Goal: Task Accomplishment & Management: Complete application form

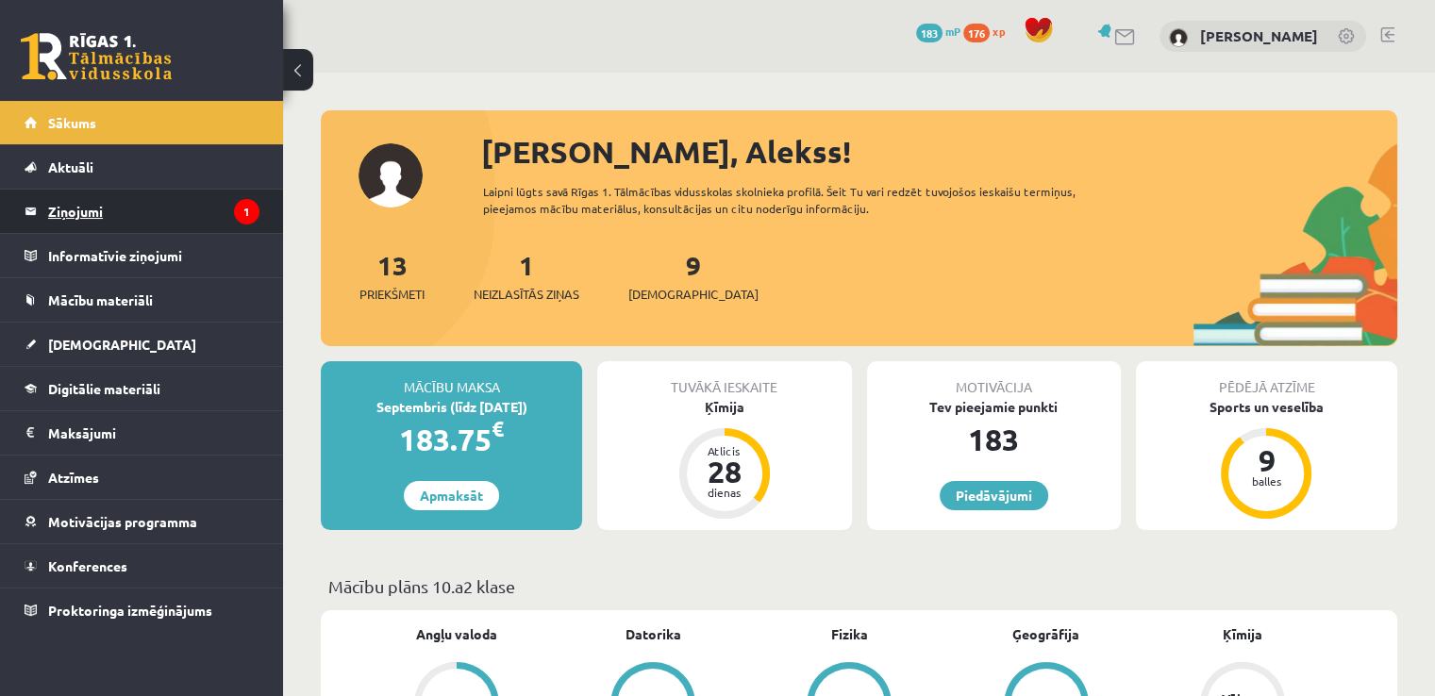
click at [208, 224] on legend "Ziņojumi 1" at bounding box center [153, 211] width 211 height 43
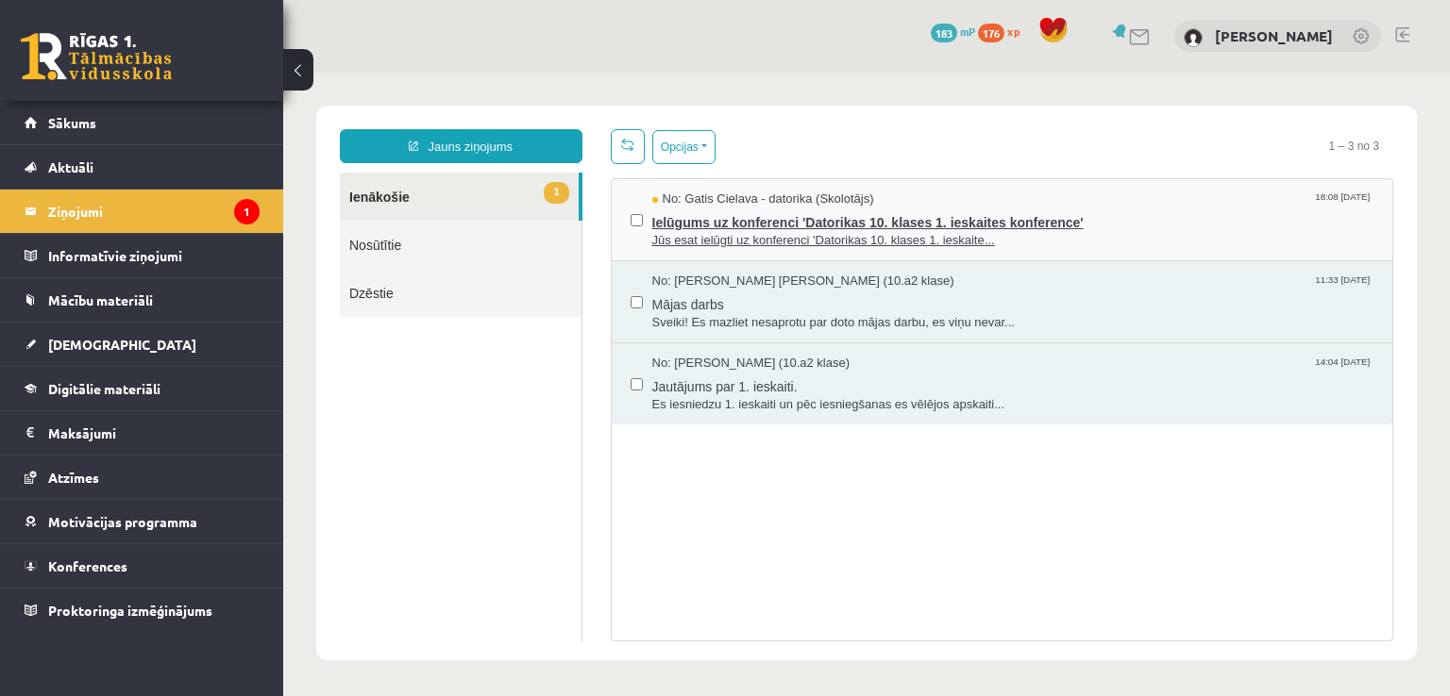
click at [1116, 214] on span "Ielūgums uz konferenci 'Datorikas 10. klases 1. ieskaites konference'" at bounding box center [1013, 221] width 722 height 24
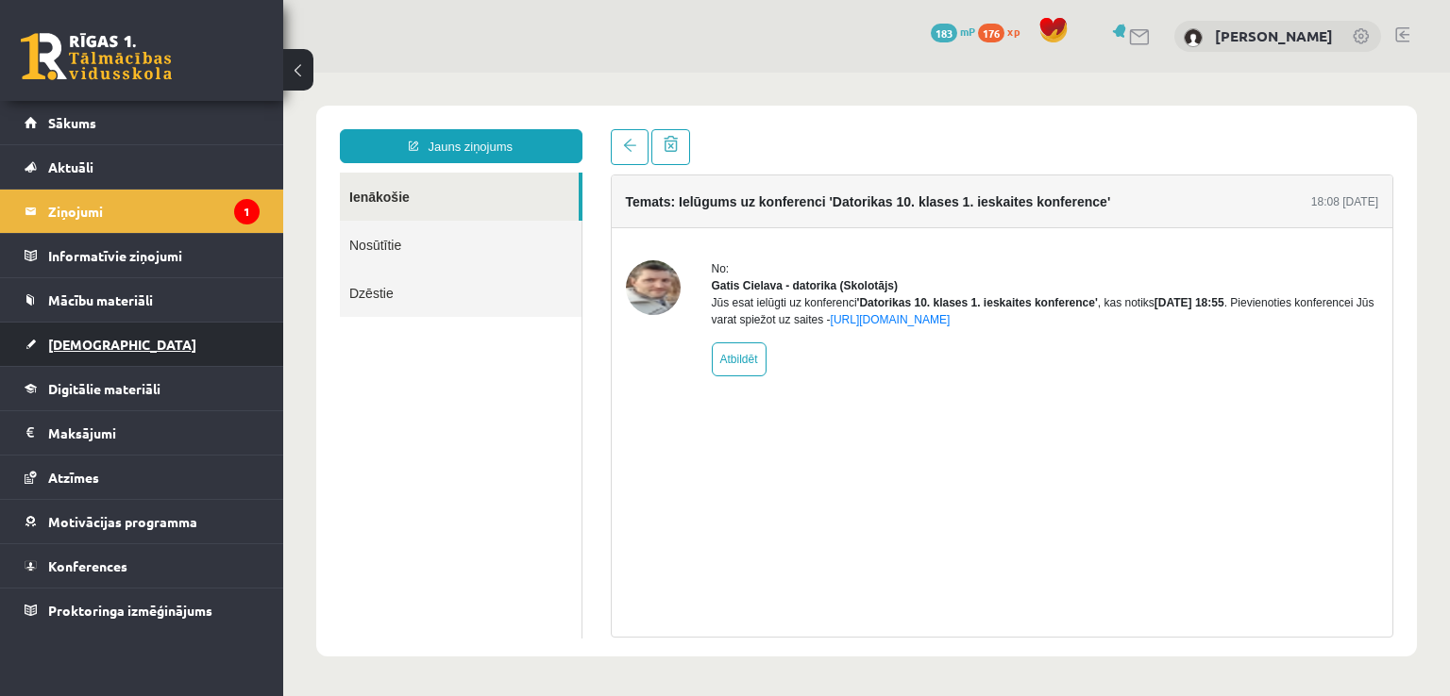
click at [155, 333] on link "[DEMOGRAPHIC_DATA]" at bounding box center [142, 344] width 235 height 43
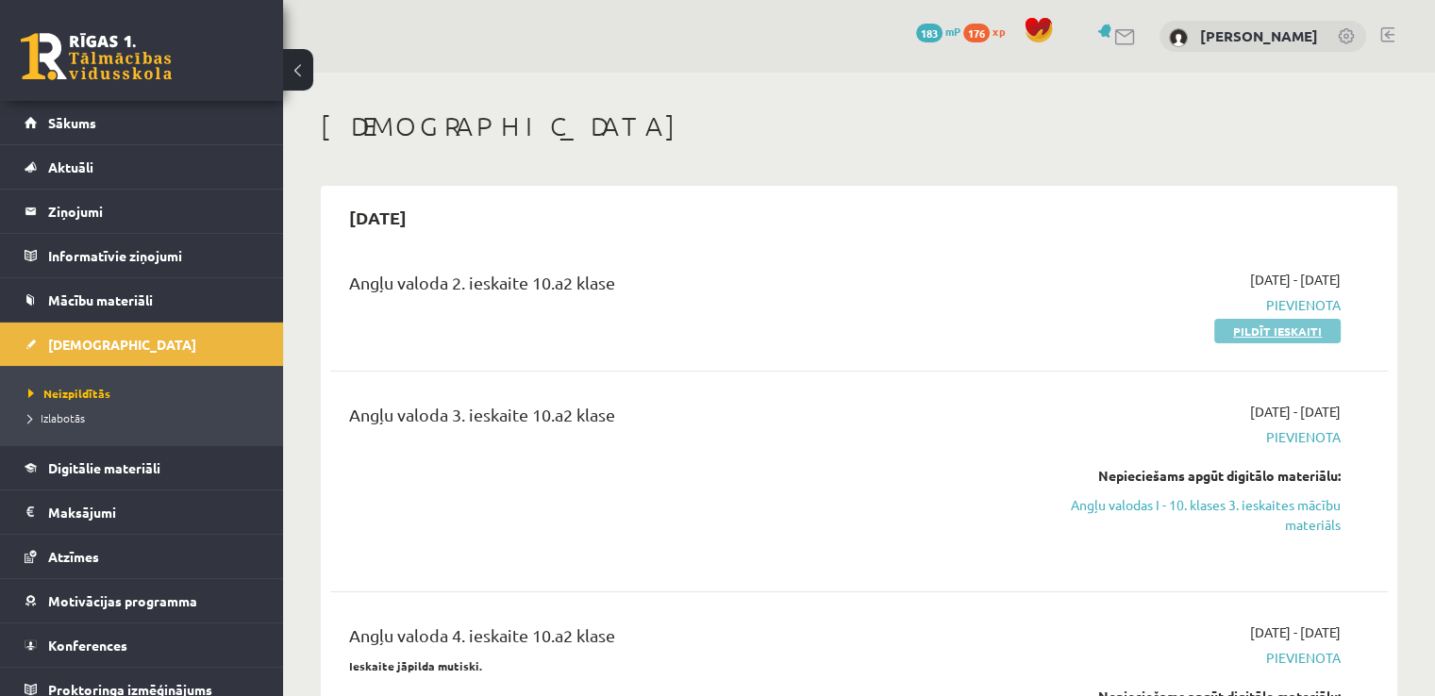
click at [1277, 330] on link "Pildīt ieskaiti" at bounding box center [1278, 331] width 126 height 25
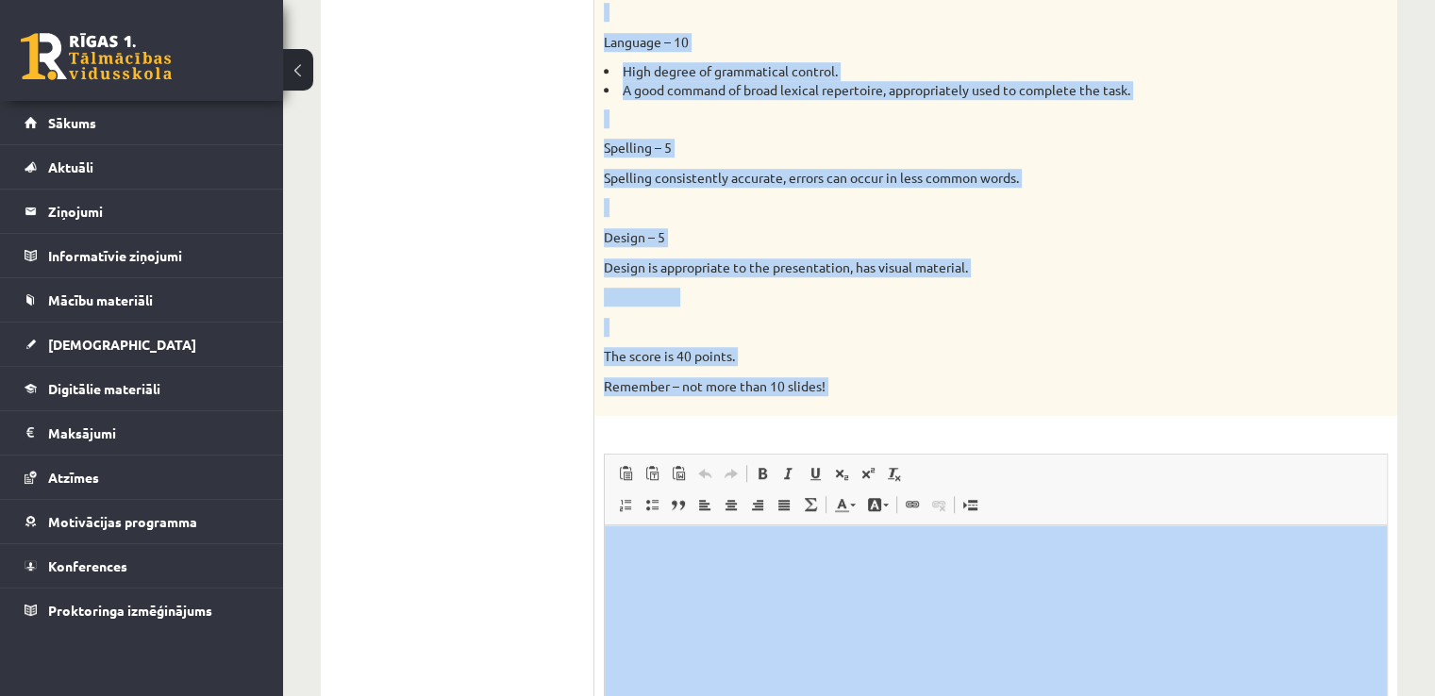
scroll to position [1491, 0]
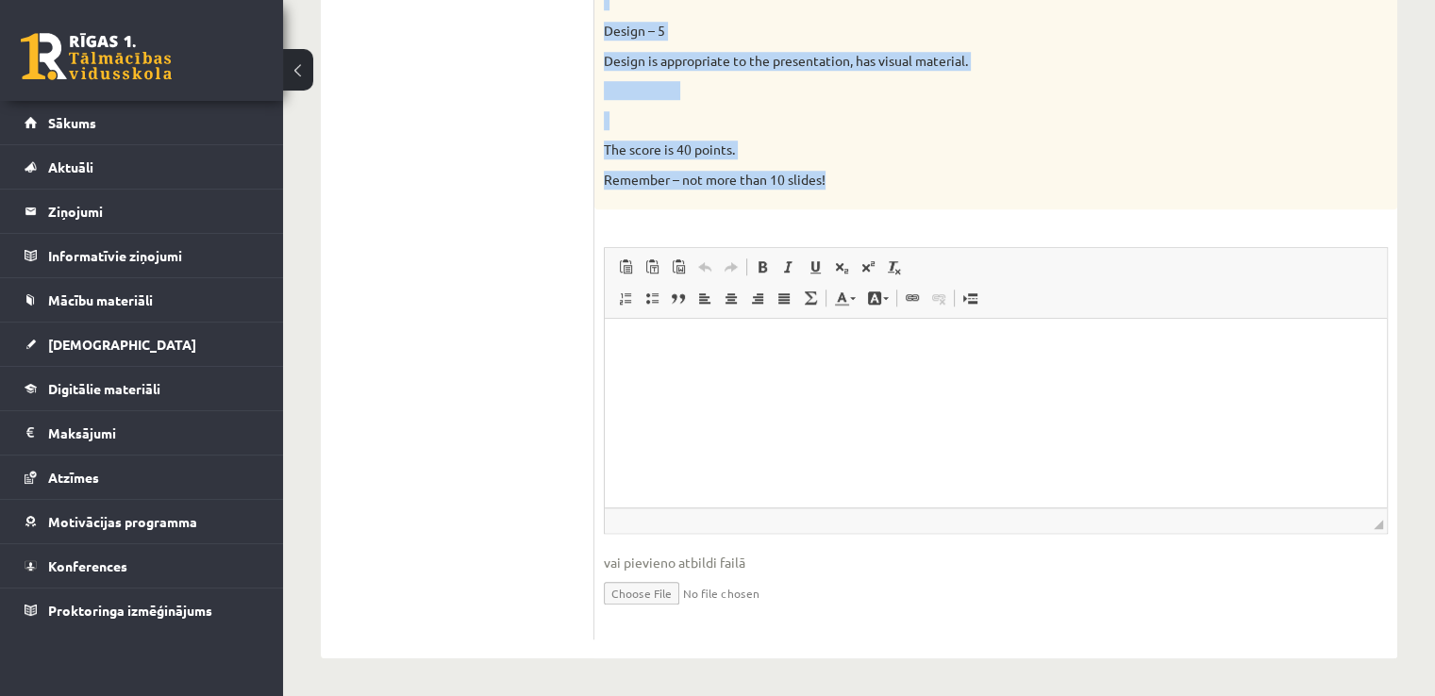
drag, startPoint x: 603, startPoint y: 181, endPoint x: 829, endPoint y: 198, distance: 226.2
copy div "8. Lor ipsu do sitamet consectet ad el seddoe temporinci. 0. Utla et dolor? 0.M…"
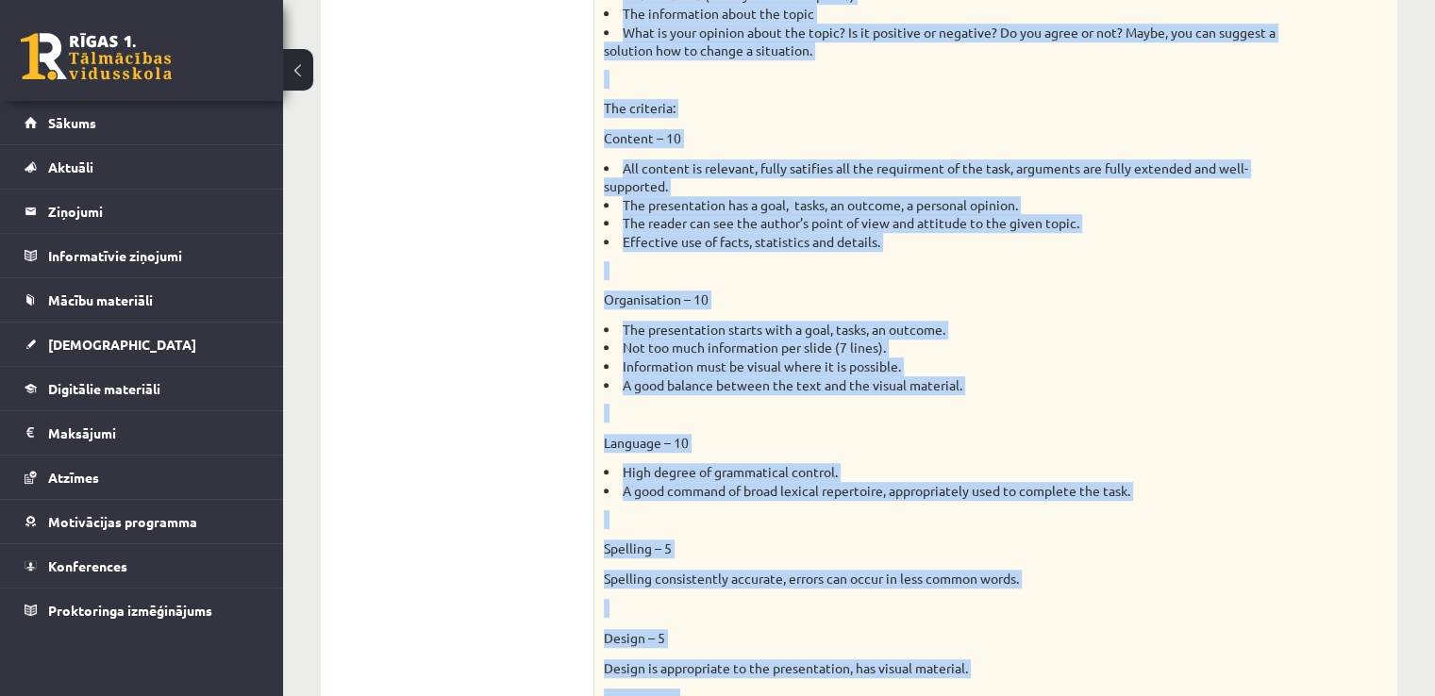
scroll to position [275, 0]
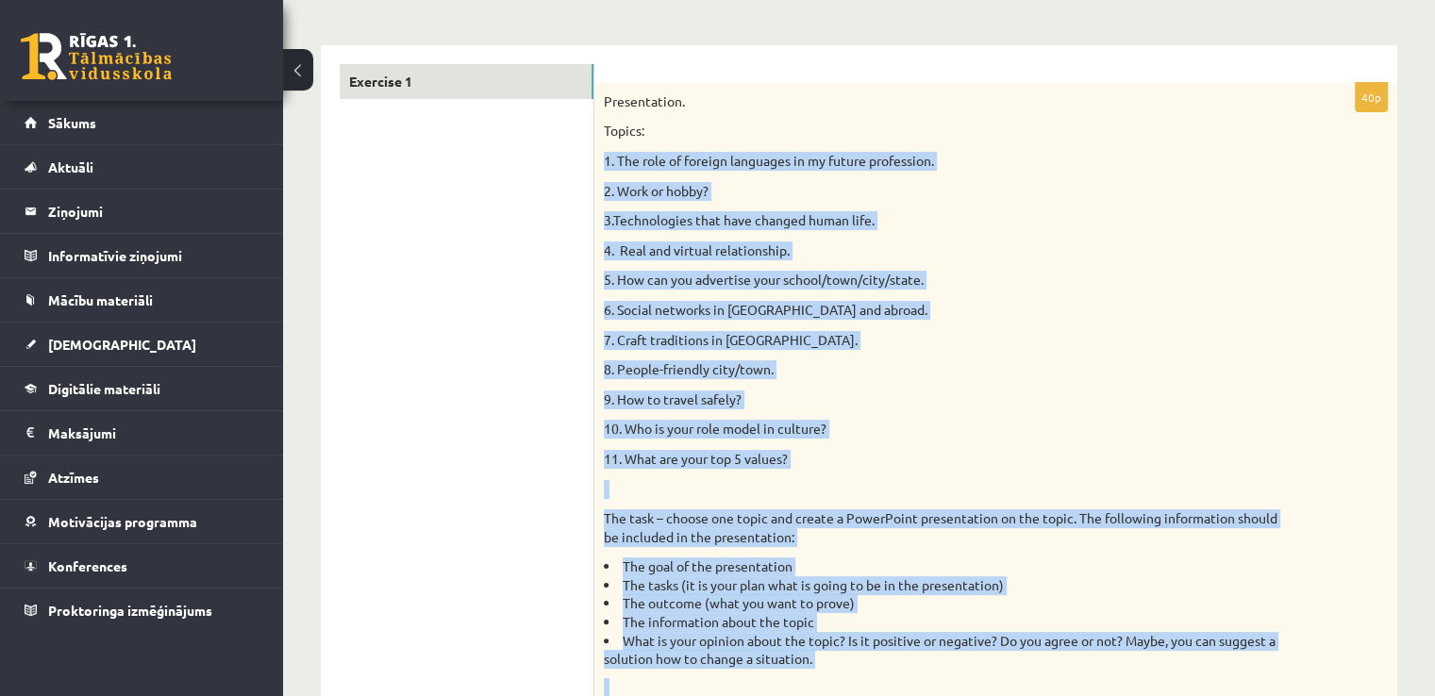
click at [1270, 165] on p "1. The role of foreign languages in my future profession." at bounding box center [949, 161] width 690 height 19
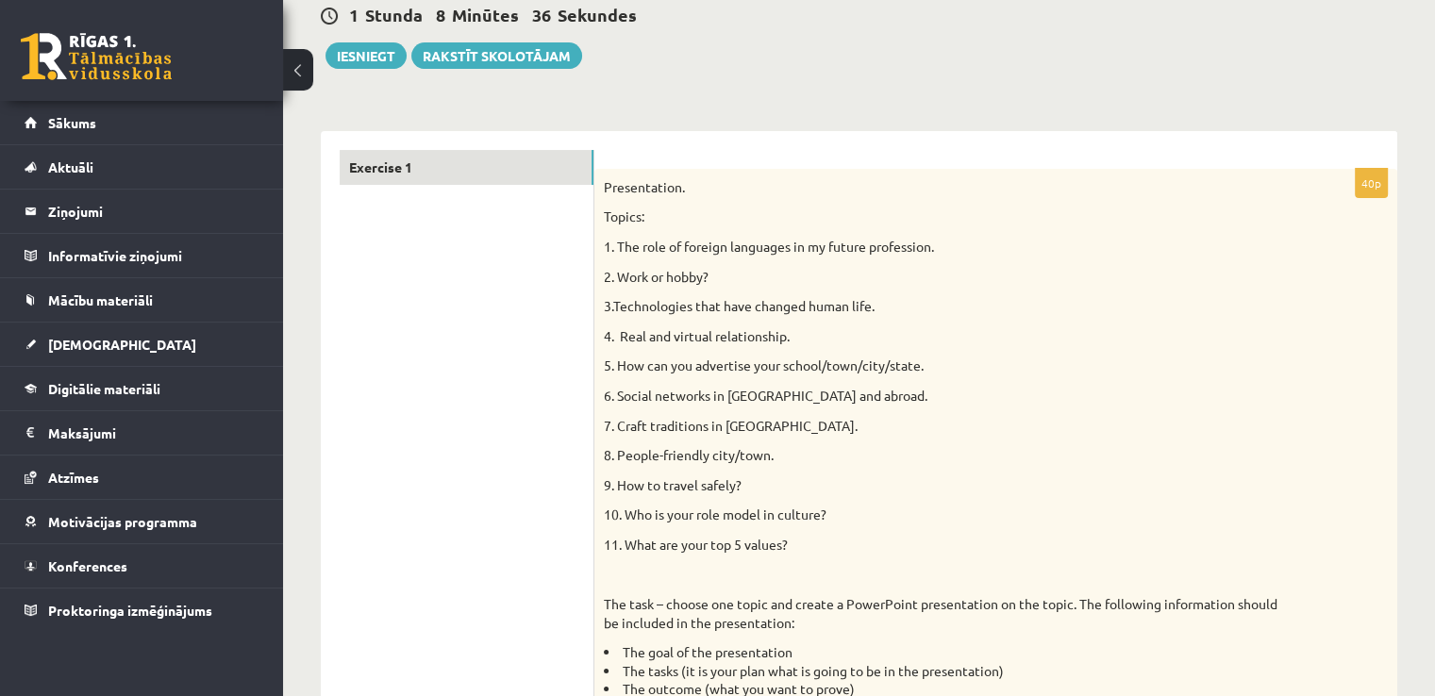
scroll to position [74, 0]
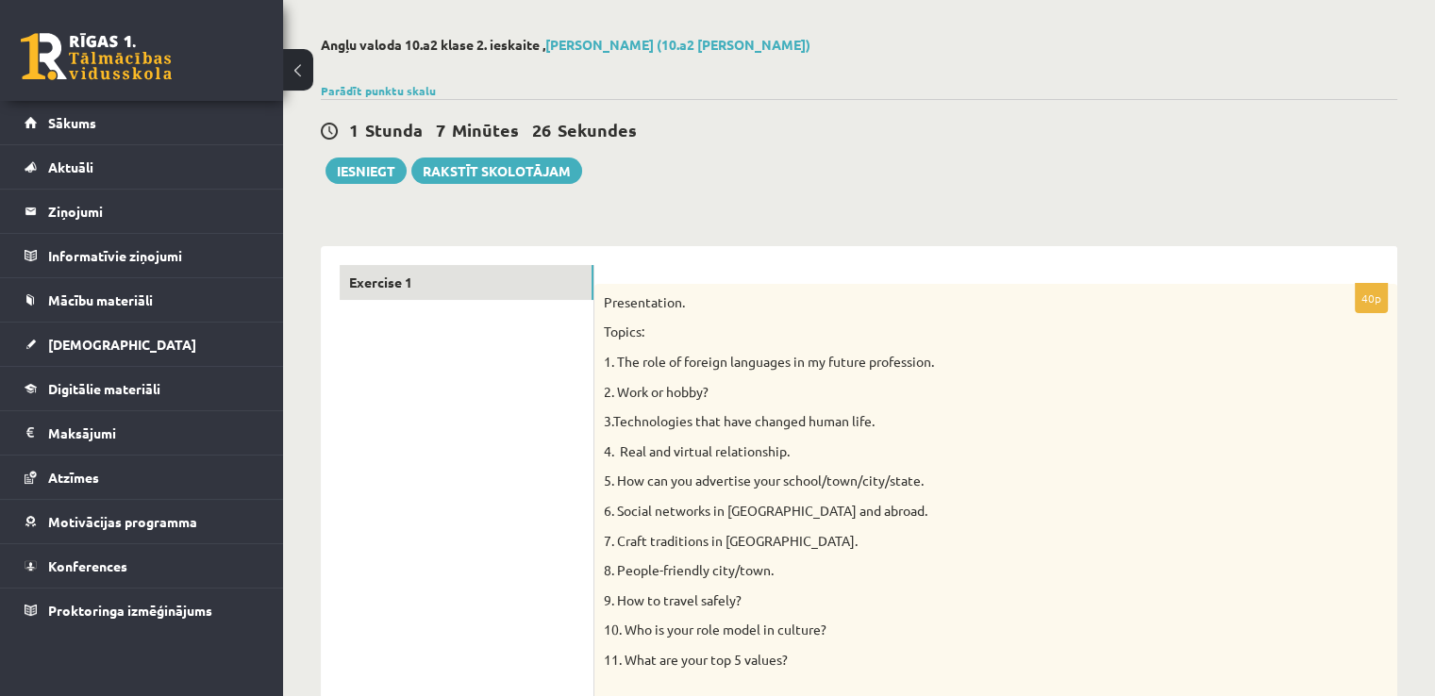
click at [740, 600] on p "9. How to travel safely?" at bounding box center [949, 601] width 690 height 19
drag, startPoint x: 634, startPoint y: 594, endPoint x: 676, endPoint y: 596, distance: 41.6
click at [676, 596] on p "9. How to travel safely?" at bounding box center [949, 601] width 690 height 19
click at [615, 597] on p "9. How to travel safely?" at bounding box center [949, 601] width 690 height 19
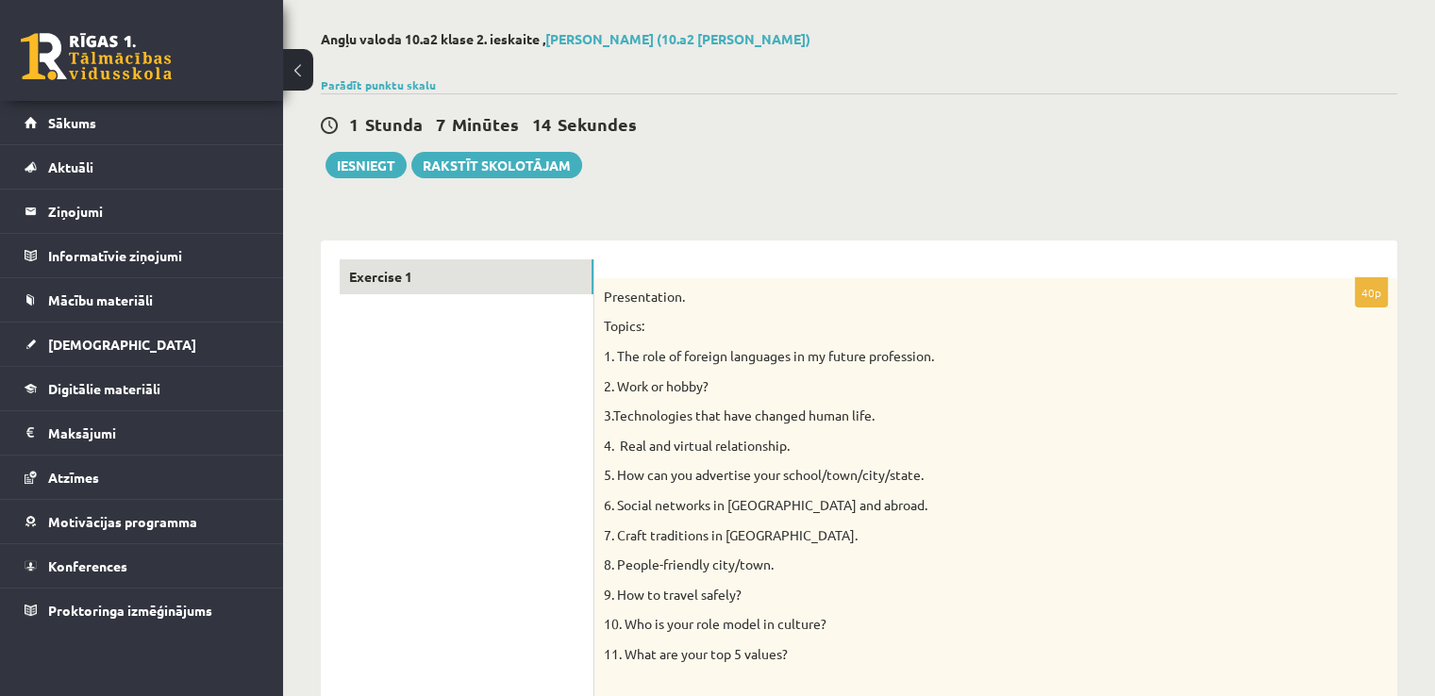
click at [638, 596] on p "9. How to travel safely?" at bounding box center [949, 595] width 690 height 19
click at [738, 588] on p "9. How to travel safely?" at bounding box center [949, 595] width 690 height 19
click at [622, 586] on p "9. How to travel safely?" at bounding box center [949, 595] width 690 height 19
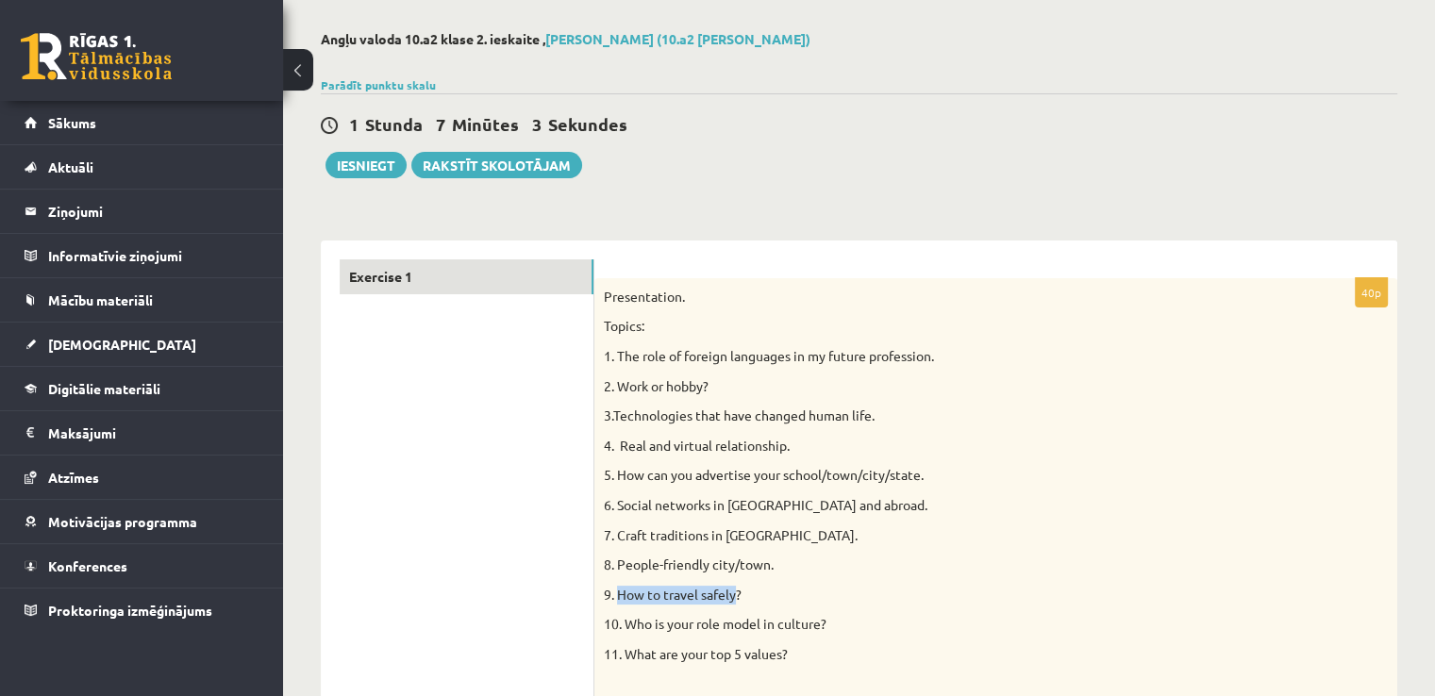
drag, startPoint x: 736, startPoint y: 594, endPoint x: 620, endPoint y: 582, distance: 116.6
copy p "How to travel safely"
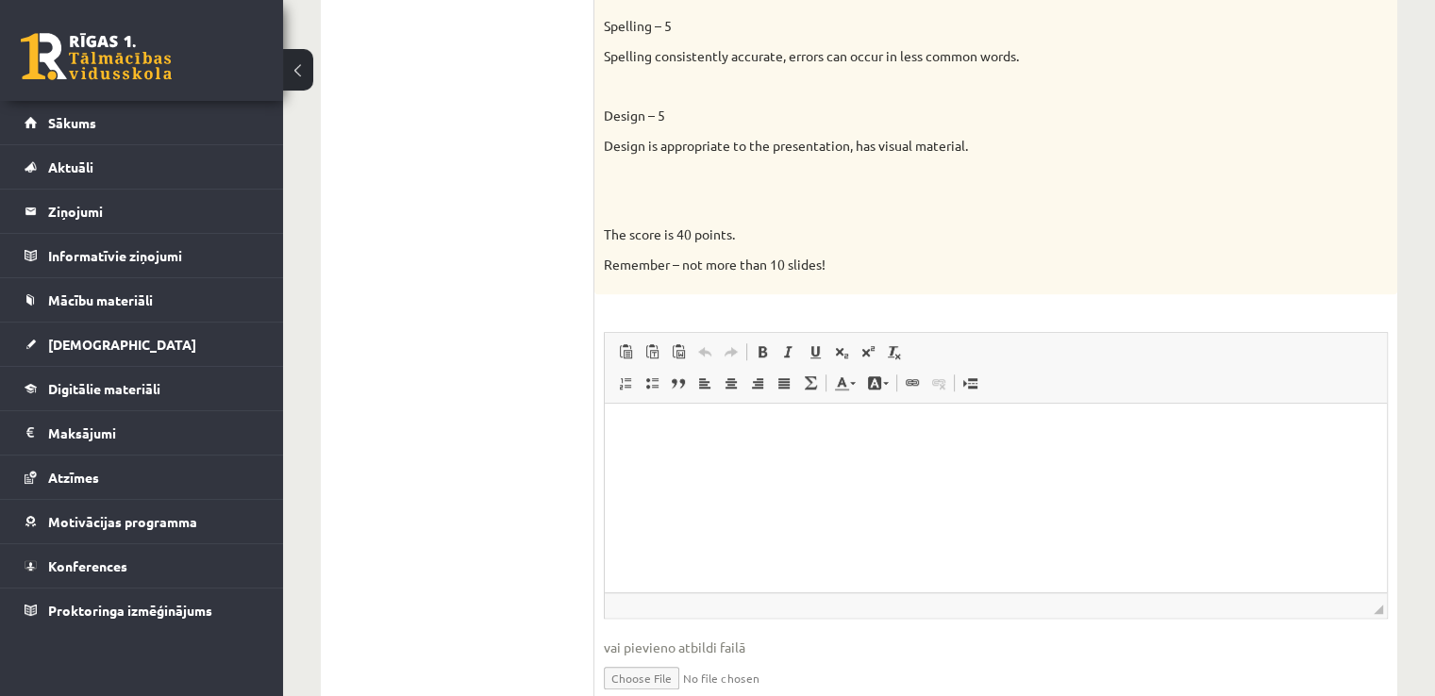
scroll to position [1491, 0]
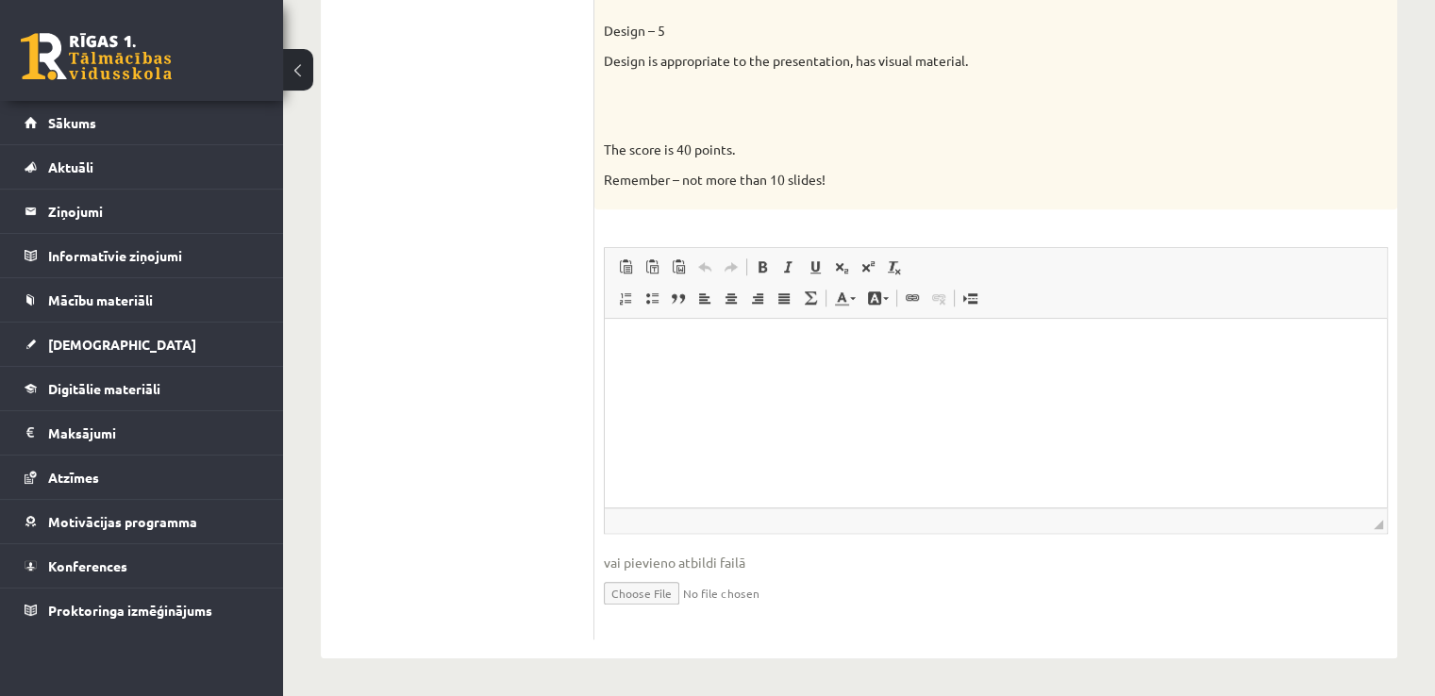
click at [659, 590] on input "file" at bounding box center [996, 592] width 784 height 39
type input "**********"
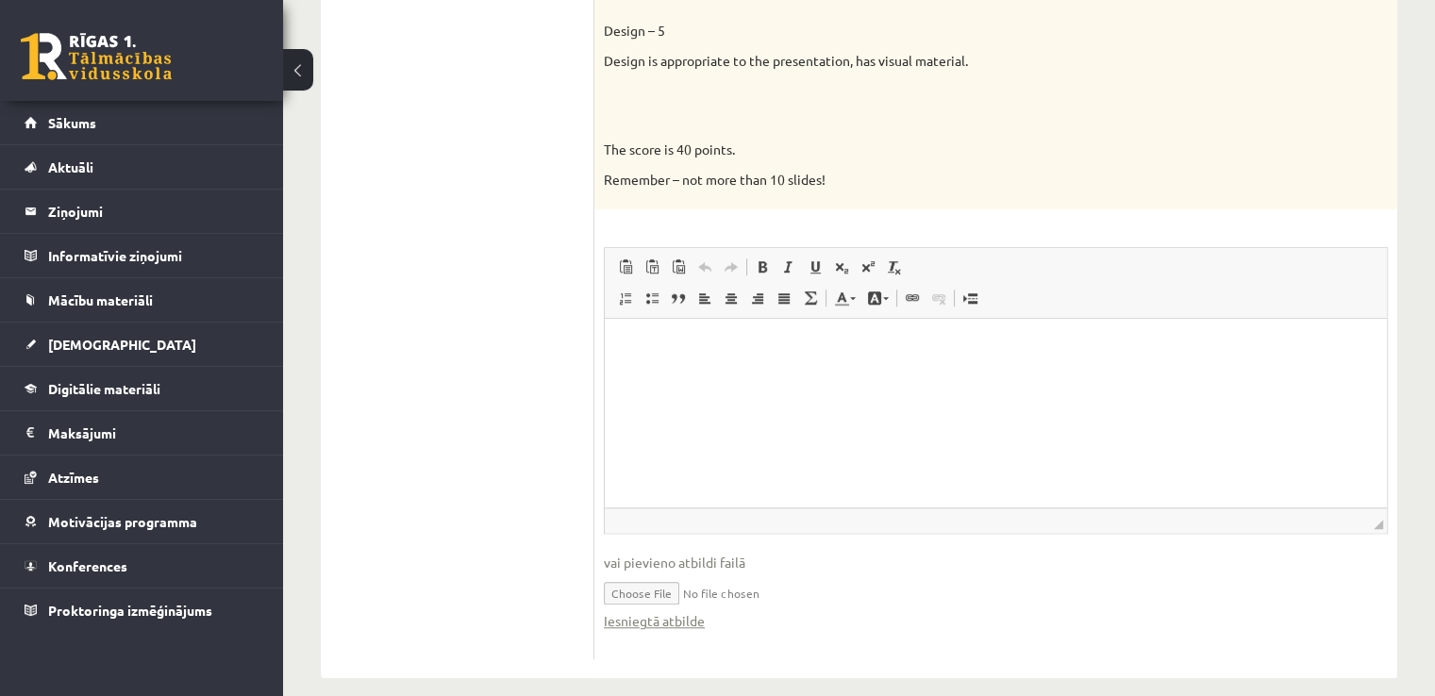
click at [748, 590] on input "file" at bounding box center [996, 592] width 784 height 39
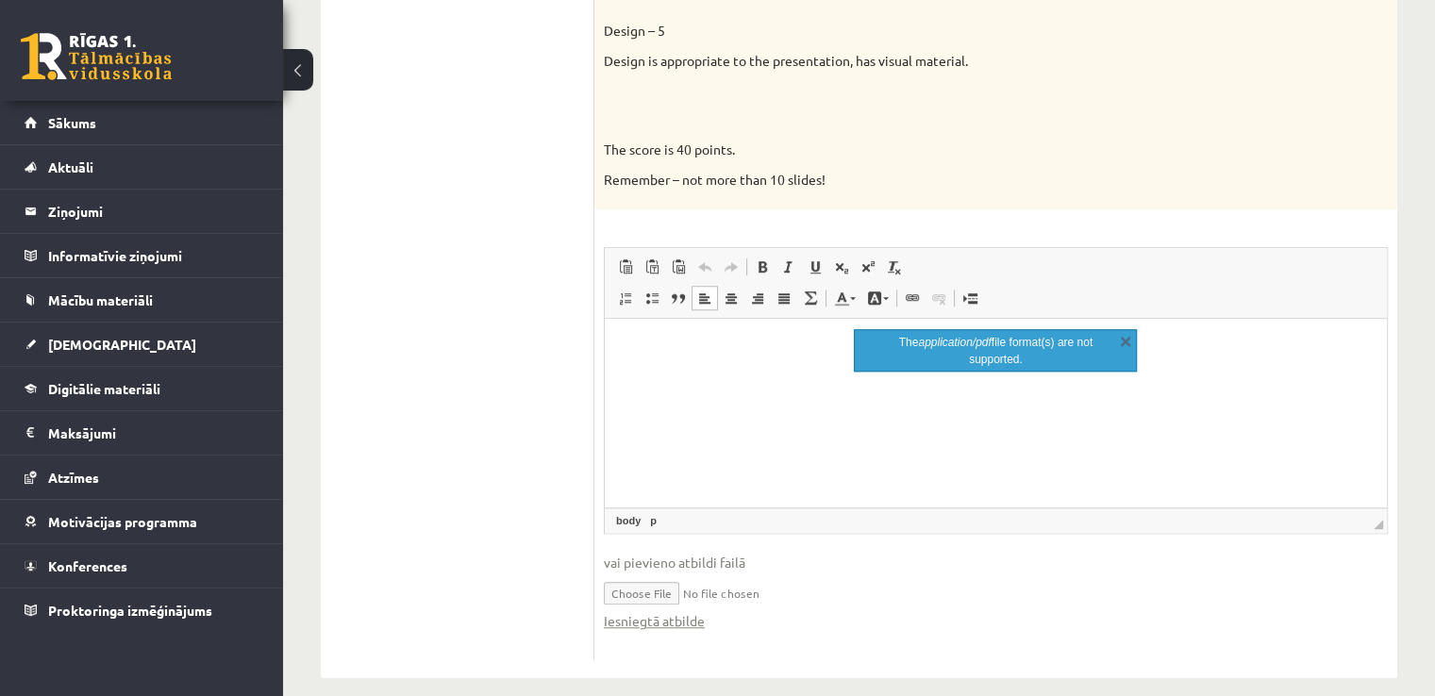
click at [662, 596] on input "file" at bounding box center [996, 592] width 784 height 39
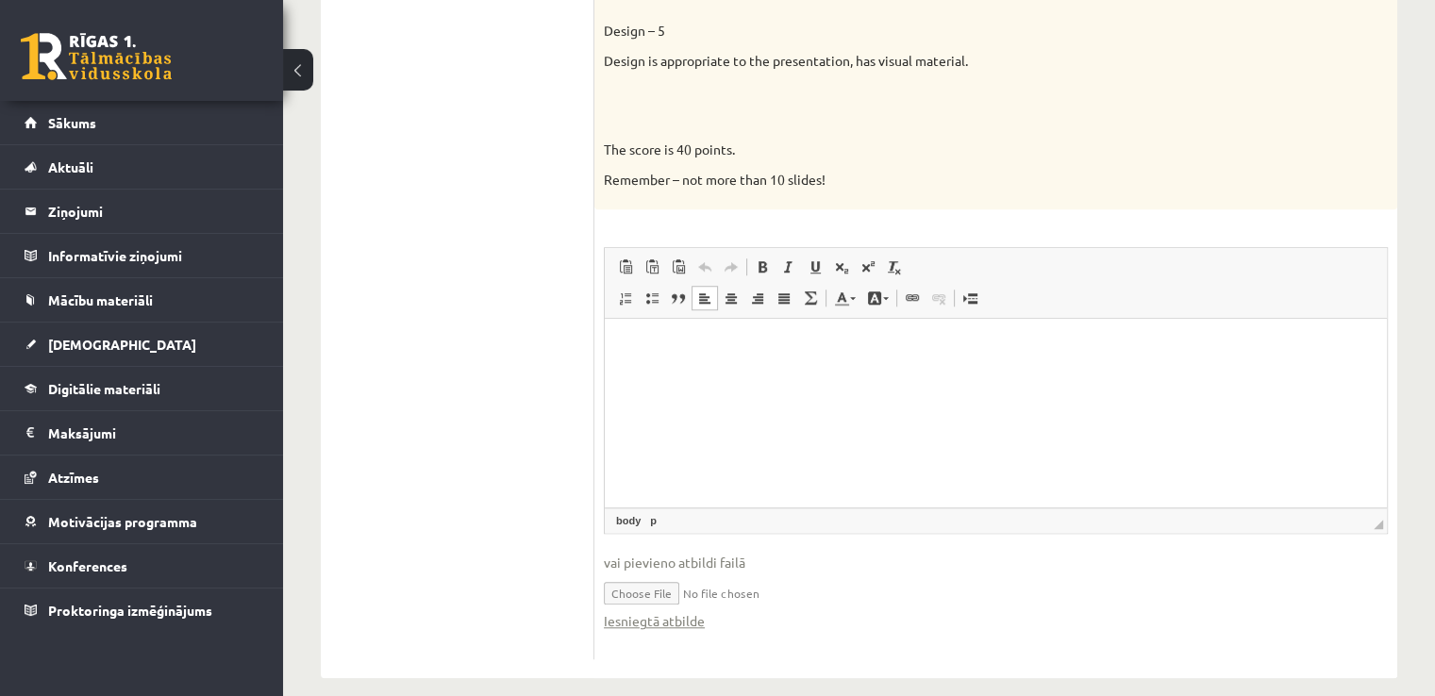
type input "**********"
click at [838, 591] on input "file" at bounding box center [996, 592] width 784 height 39
click at [937, 373] on html at bounding box center [996, 344] width 782 height 58
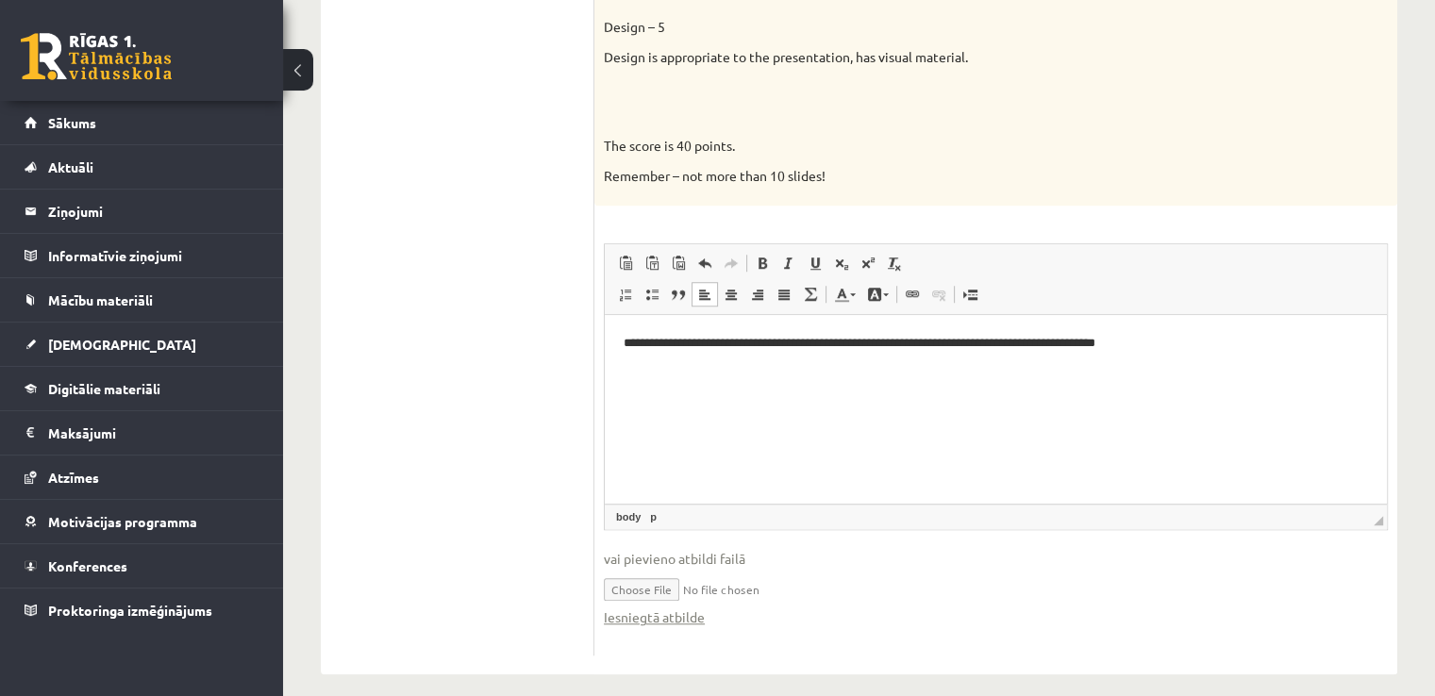
click at [1269, 363] on html "**********" at bounding box center [996, 344] width 782 height 58
click at [1054, 373] on html "**********" at bounding box center [996, 344] width 782 height 58
drag, startPoint x: 625, startPoint y: 339, endPoint x: 1289, endPoint y: 428, distance: 670.4
click at [1289, 373] on html "**********" at bounding box center [996, 344] width 782 height 58
copy p "**********"
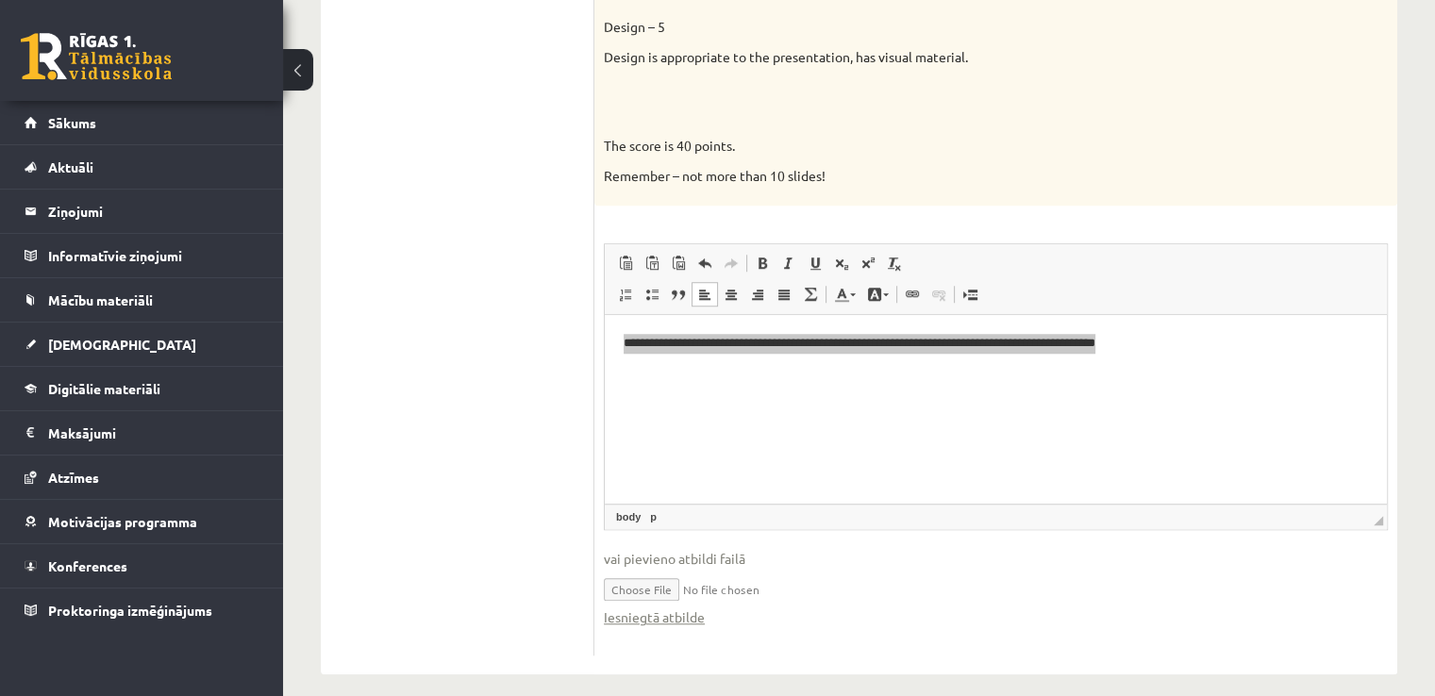
click at [1298, 373] on html "**********" at bounding box center [996, 344] width 782 height 58
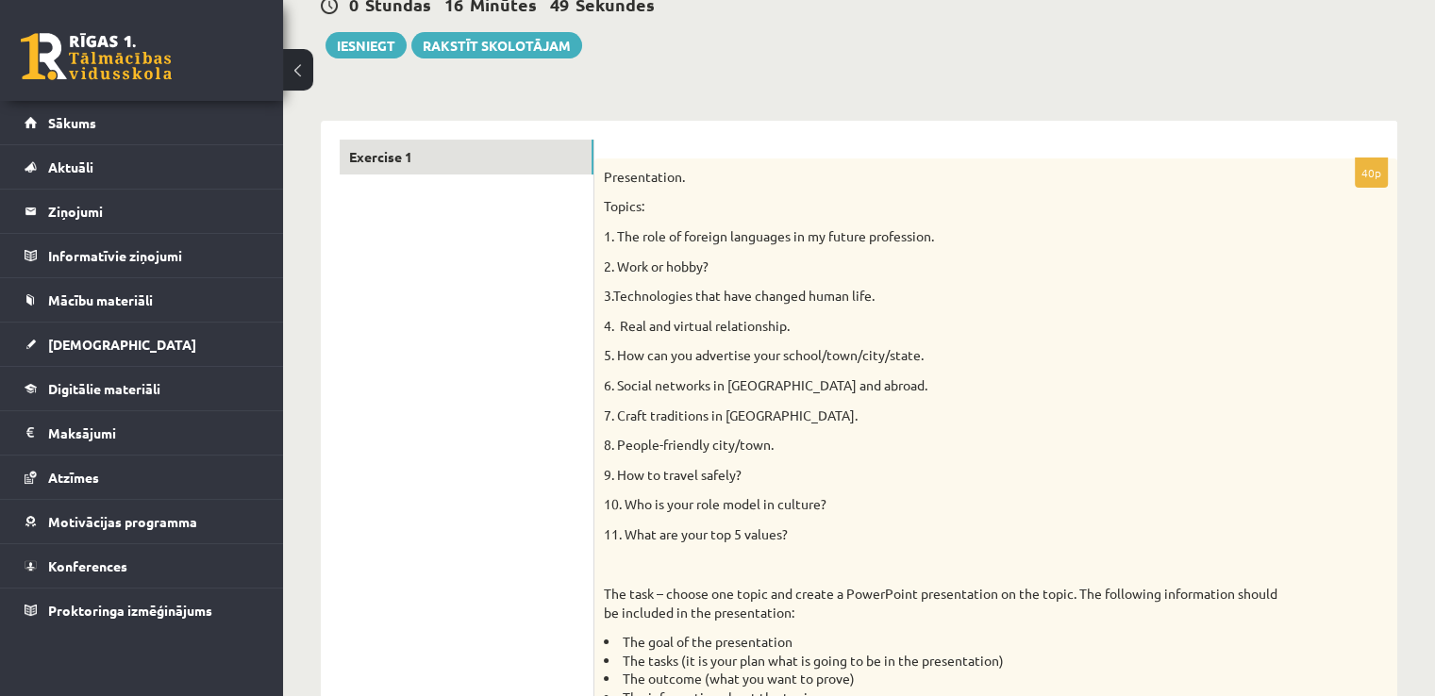
scroll to position [93, 0]
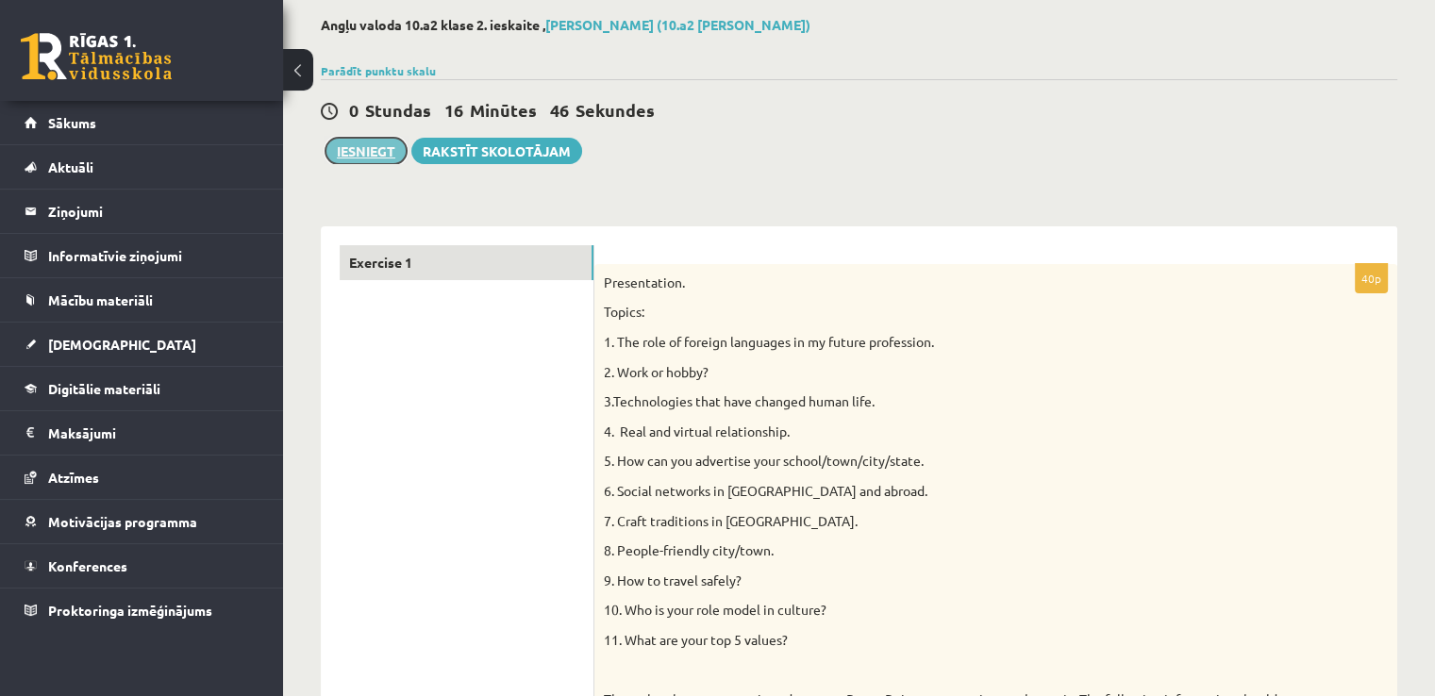
click at [362, 155] on button "Iesniegt" at bounding box center [366, 151] width 81 height 26
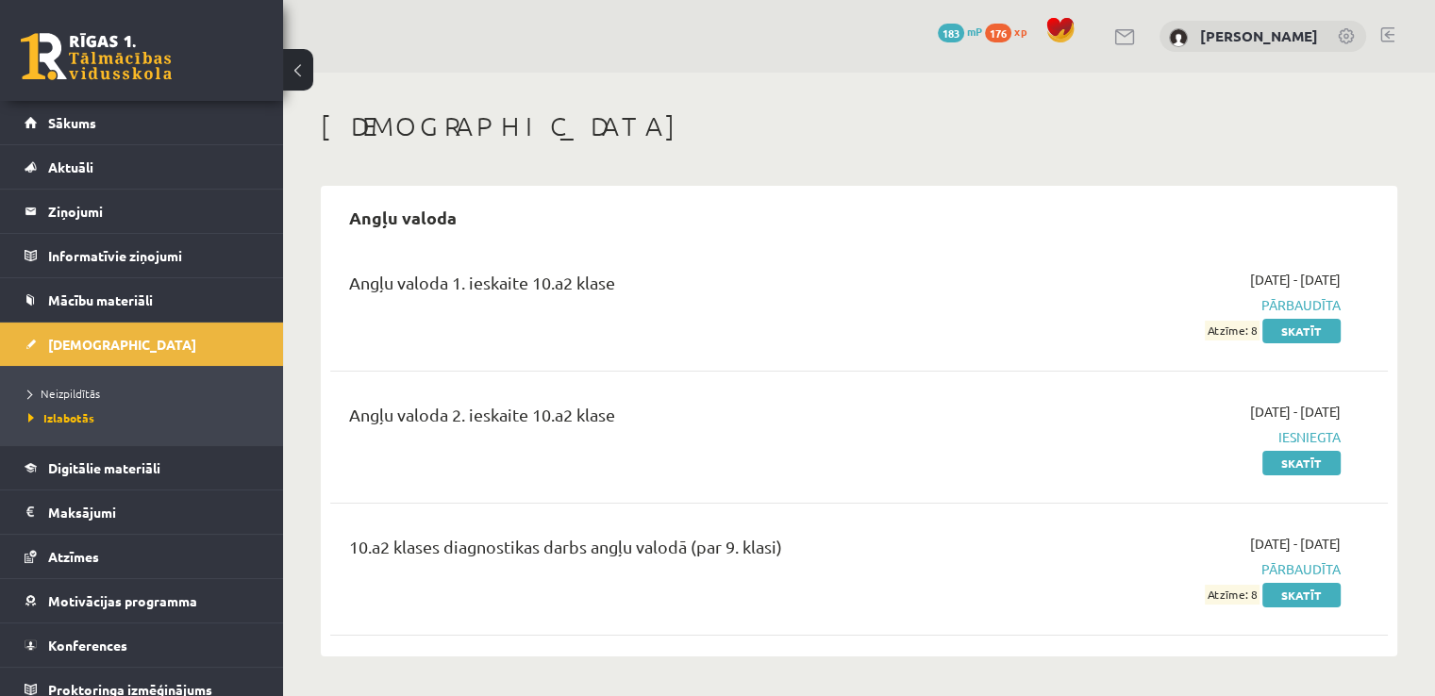
drag, startPoint x: 0, startPoint y: 0, endPoint x: 784, endPoint y: 94, distance: 789.9
click at [784, 94] on div "Ieskaites Angļu valoda Angļu valoda 1. ieskaite 10.a2 klase 2025-09-01 - 2025-0…" at bounding box center [859, 509] width 1152 height 872
click at [1299, 474] on div "Angļu valoda 2. ieskaite 10.a2 klase 2025-09-01 - 2025-09-30 Iesniegta Skatīt" at bounding box center [859, 437] width 1058 height 109
click at [1299, 465] on link "Skatīt" at bounding box center [1302, 463] width 78 height 25
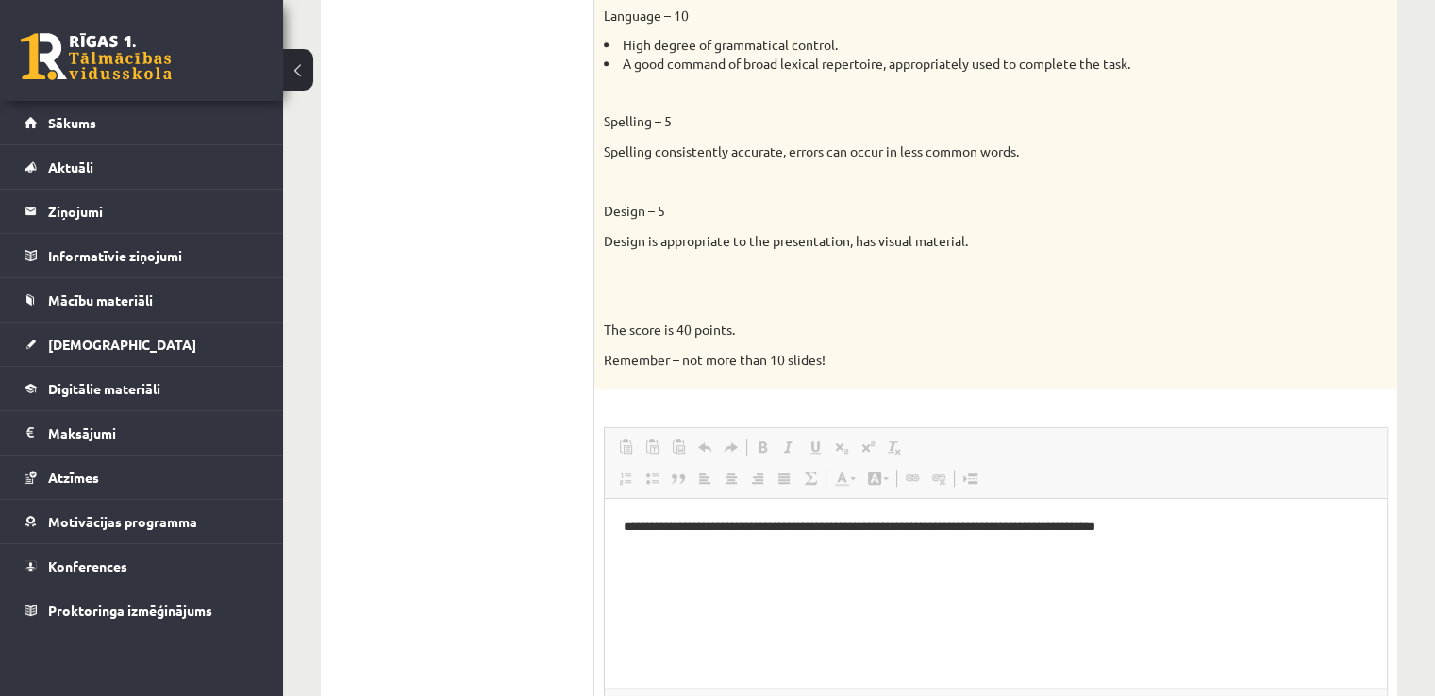
scroll to position [1393, 0]
